Goal: Navigation & Orientation: Find specific page/section

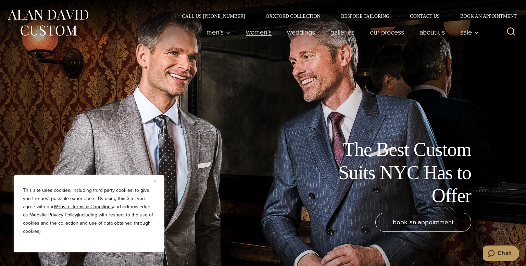
click at [256, 29] on link "Women’s" at bounding box center [258, 32] width 41 height 14
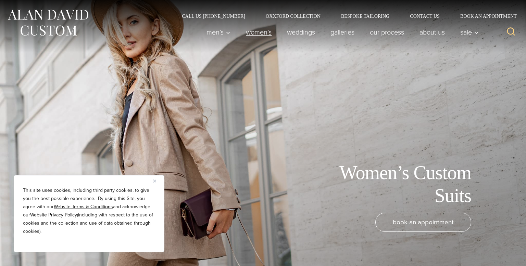
click at [254, 34] on link "Women’s" at bounding box center [258, 32] width 41 height 14
